Goal: Navigation & Orientation: Find specific page/section

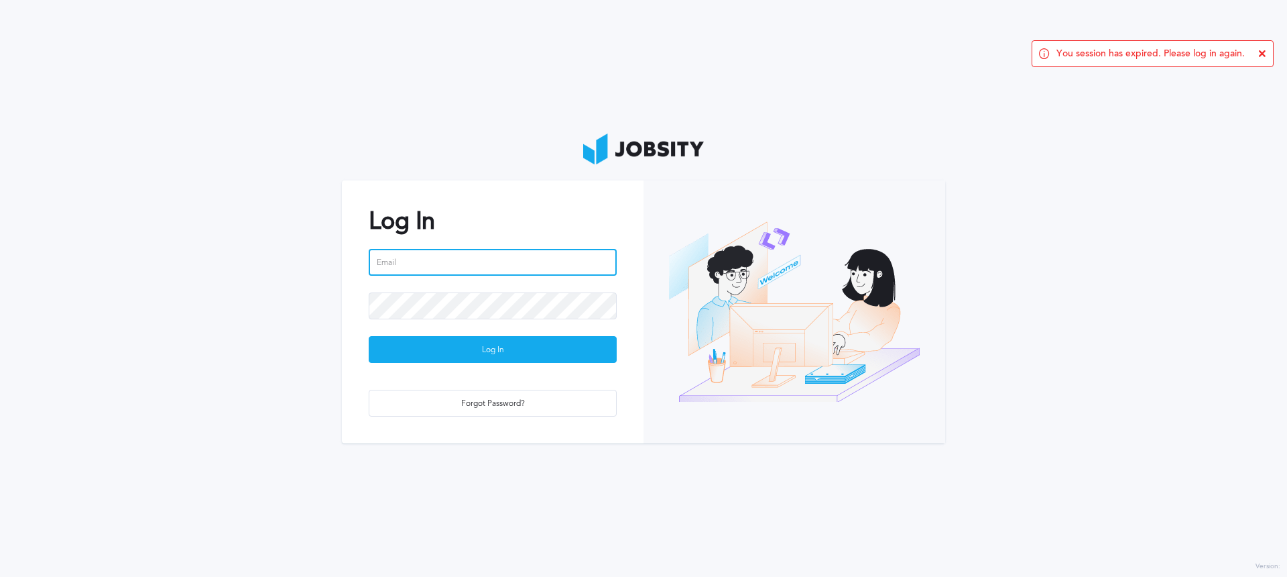
click at [454, 270] on input "email" at bounding box center [493, 262] width 248 height 27
type input "[PERSON_NAME][EMAIL_ADDRESS][PERSON_NAME][DOMAIN_NAME]"
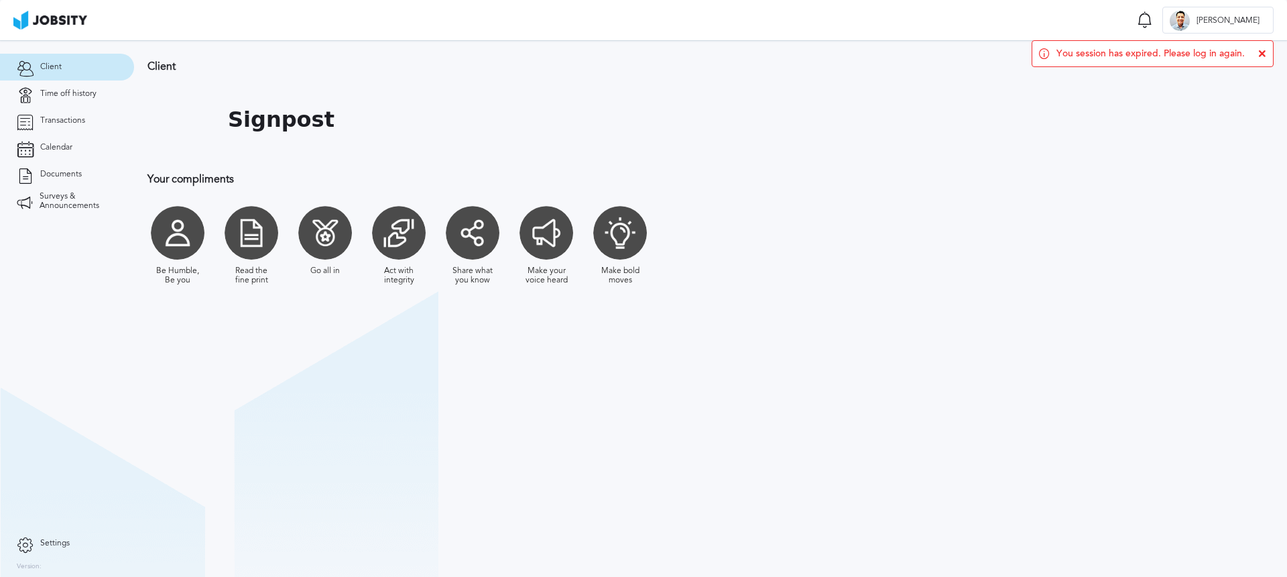
click at [1262, 51] on icon at bounding box center [1262, 54] width 8 height 8
click at [66, 165] on link "Documents" at bounding box center [67, 174] width 134 height 27
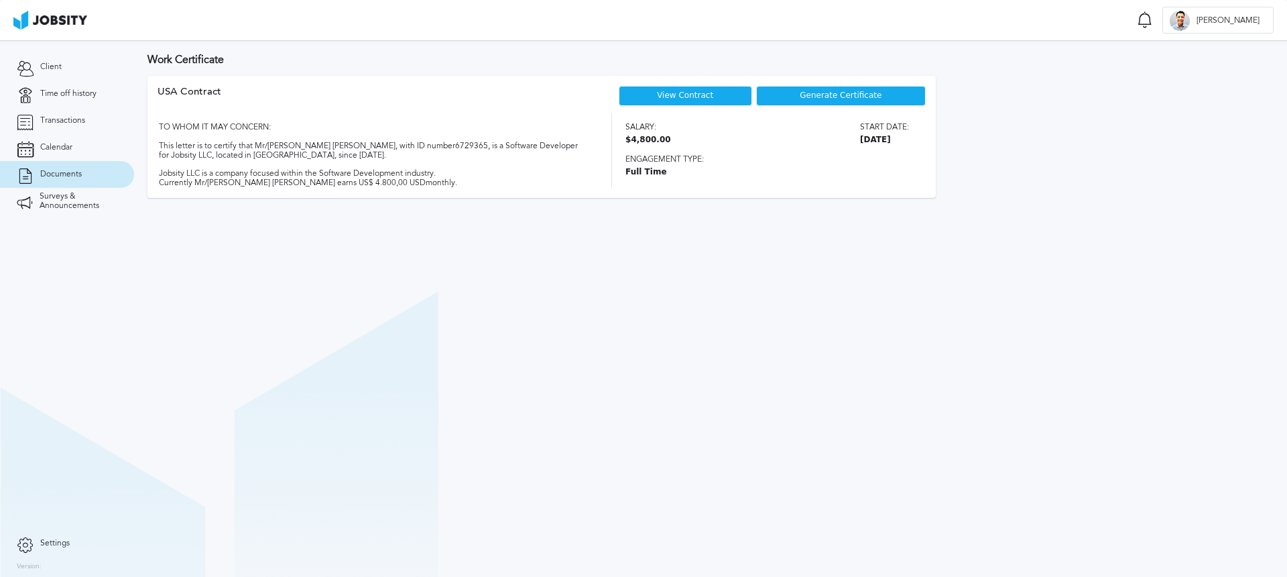
click at [668, 88] on div "View Contract" at bounding box center [685, 96] width 133 height 20
click at [674, 97] on link "View Contract" at bounding box center [685, 95] width 56 height 9
click at [73, 69] on link "Client" at bounding box center [67, 67] width 134 height 27
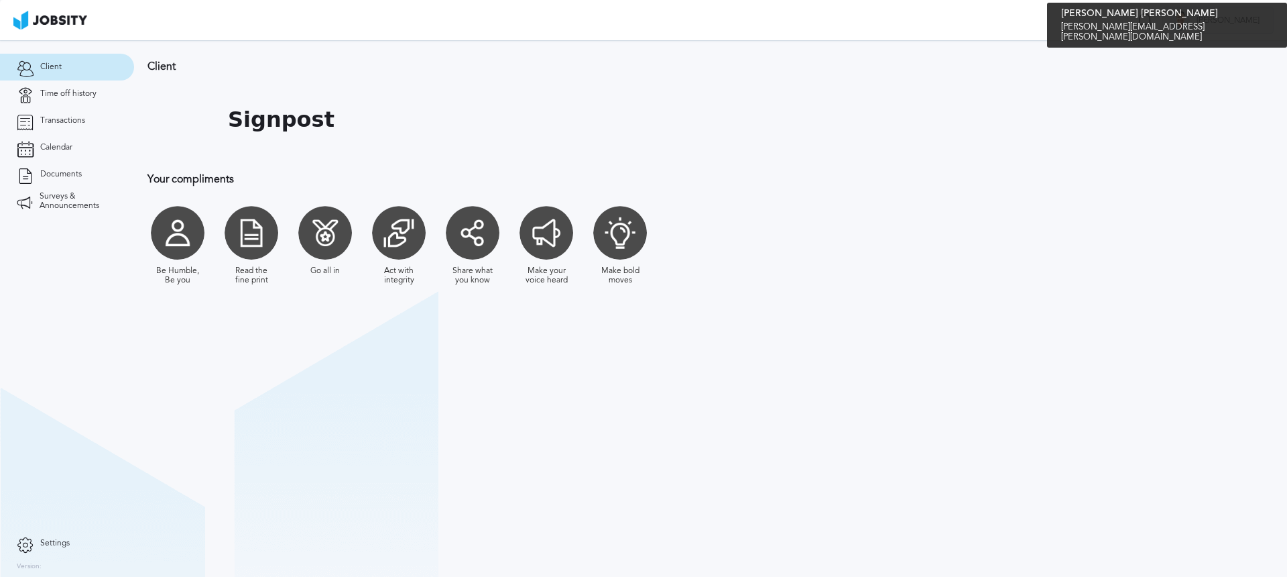
click at [1250, 25] on div "M [PERSON_NAME]" at bounding box center [1218, 20] width 110 height 27
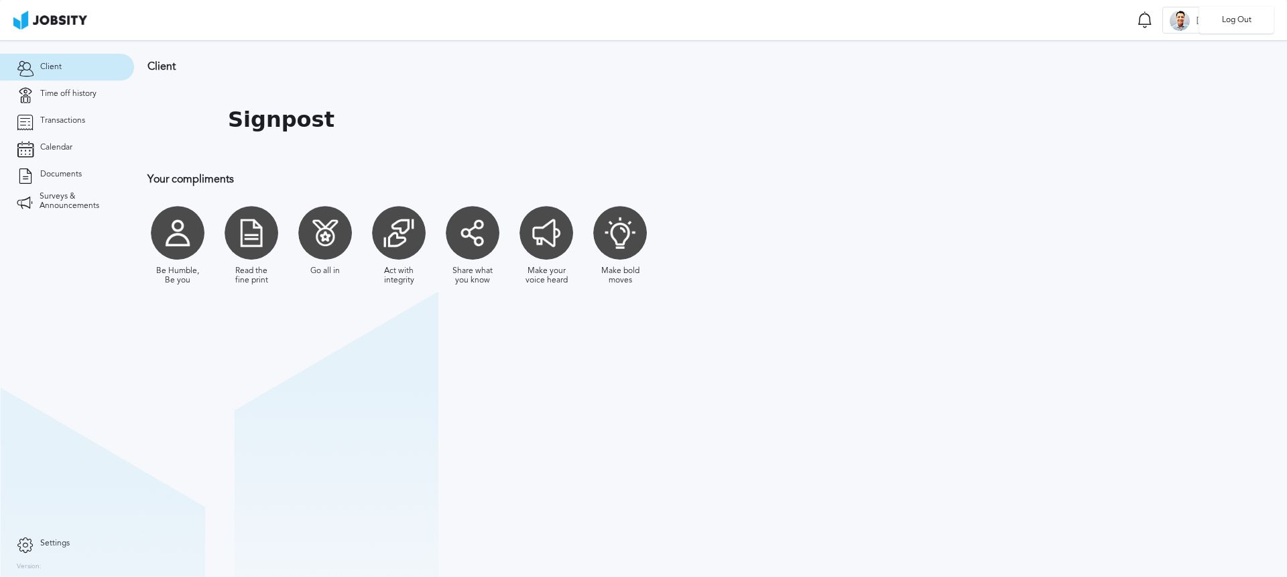
click at [66, 91] on div "Log Out" at bounding box center [643, 288] width 1287 height 577
click at [58, 114] on link "Transactions" at bounding box center [67, 120] width 134 height 27
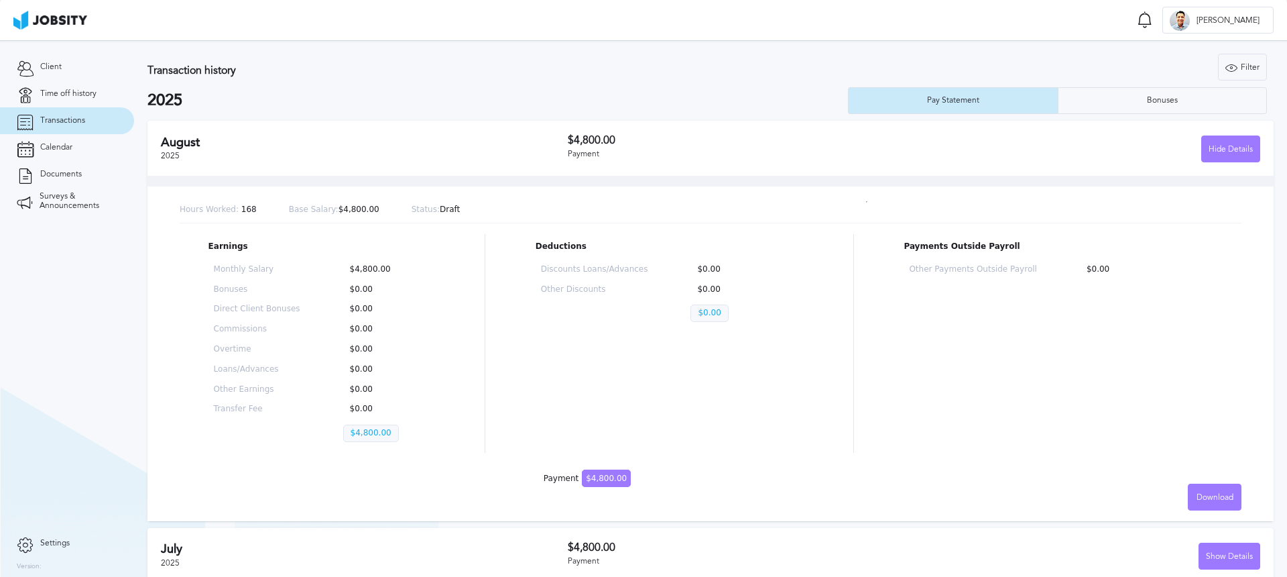
click at [50, 534] on link "Settings" at bounding box center [67, 543] width 134 height 27
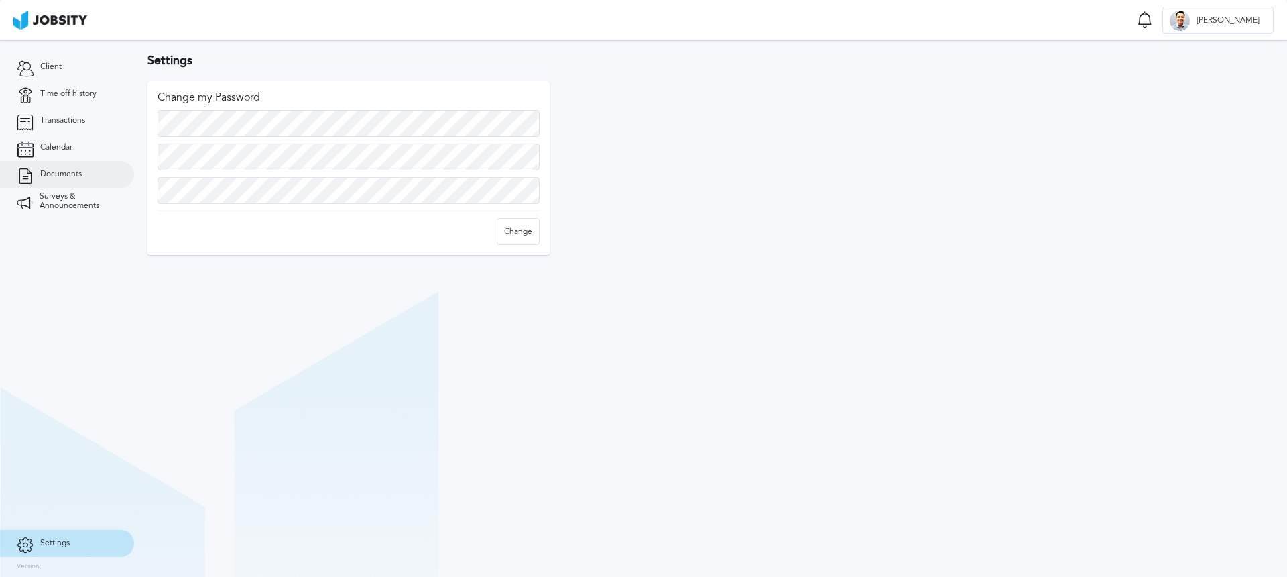
click at [66, 172] on span "Documents" at bounding box center [61, 174] width 42 height 9
